Goal: Task Accomplishment & Management: Use online tool/utility

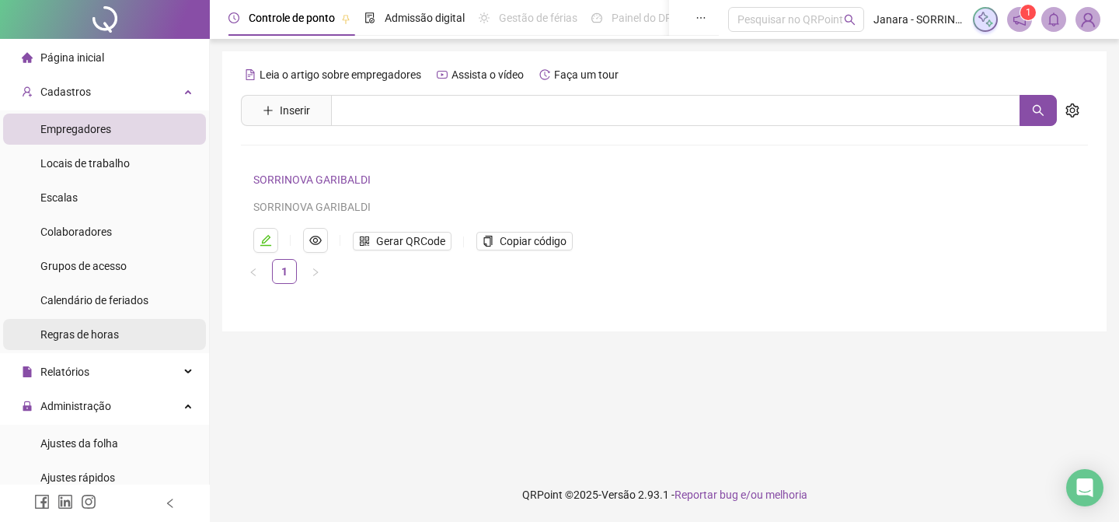
click at [90, 328] on span "Regras de horas" at bounding box center [79, 334] width 79 height 12
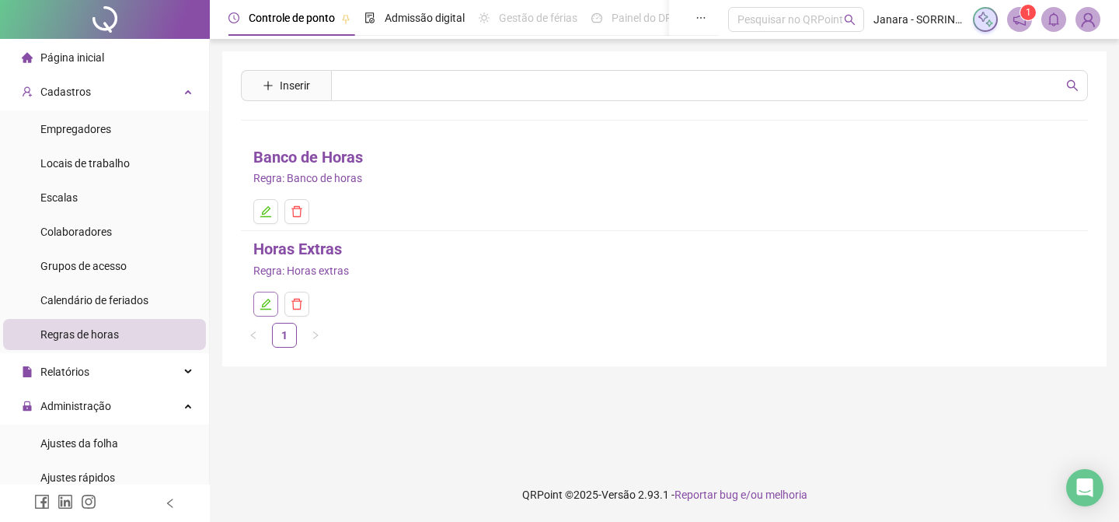
click at [269, 301] on icon "edit" at bounding box center [265, 303] width 11 height 11
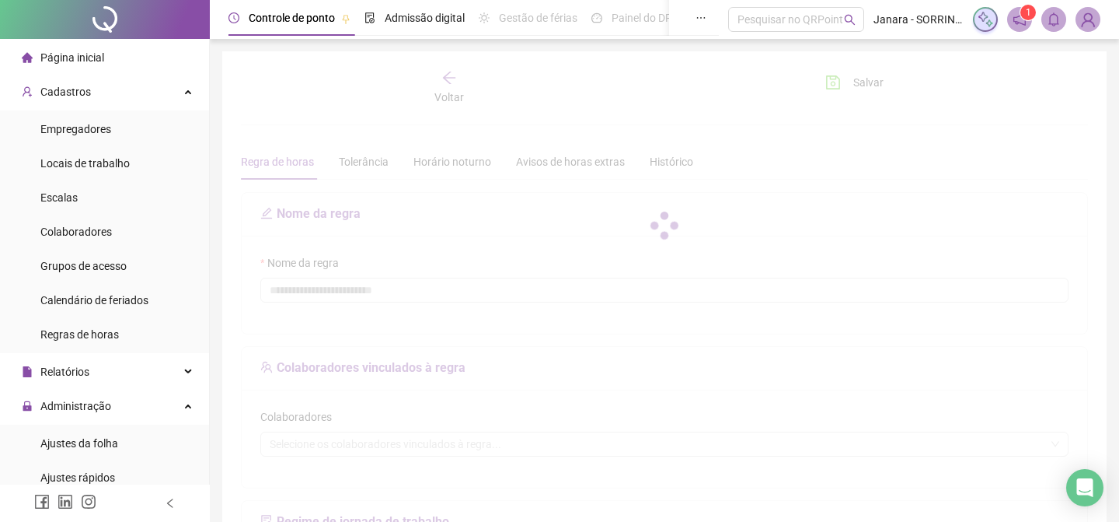
type input "**********"
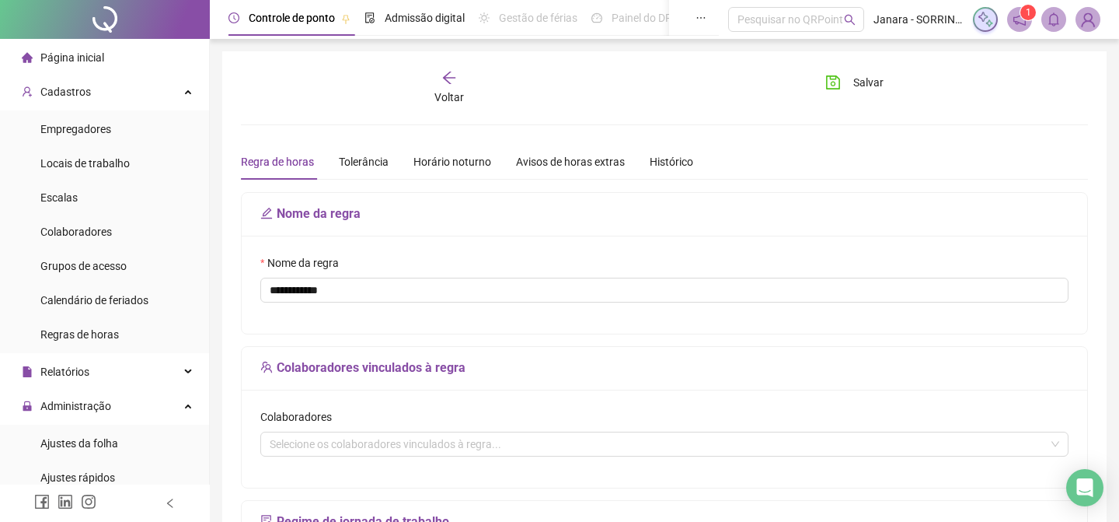
click at [99, 54] on span "Página inicial" at bounding box center [72, 57] width 64 height 12
